Goal: Go to known website: Go to known website

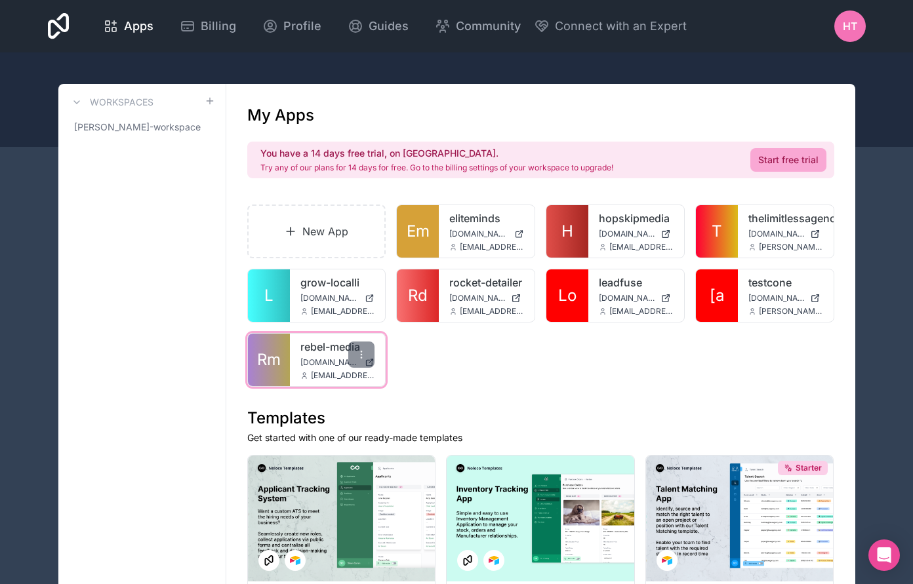
click at [321, 346] on link "rebel-media" at bounding box center [337, 347] width 75 height 16
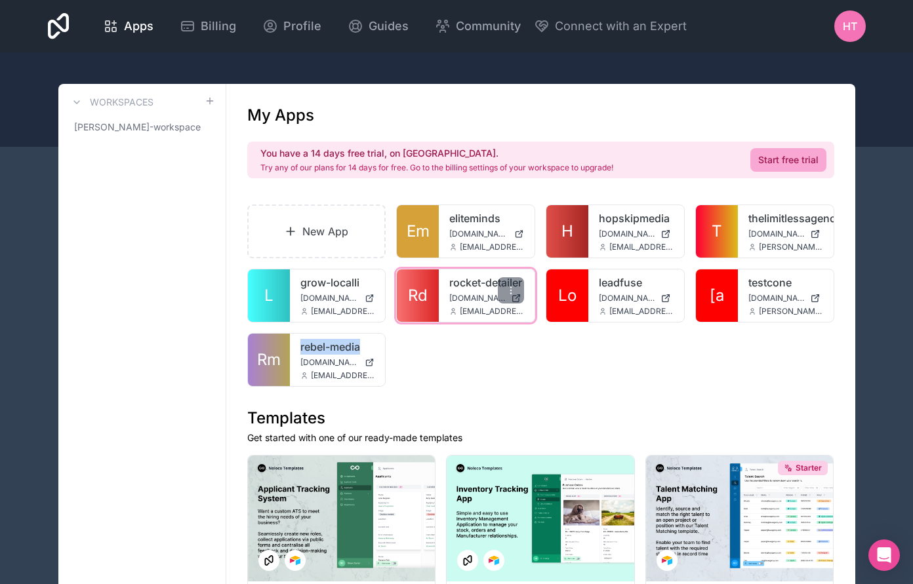
click at [451, 288] on link "rocket-detailer" at bounding box center [486, 283] width 75 height 16
